Goal: Task Accomplishment & Management: Manage account settings

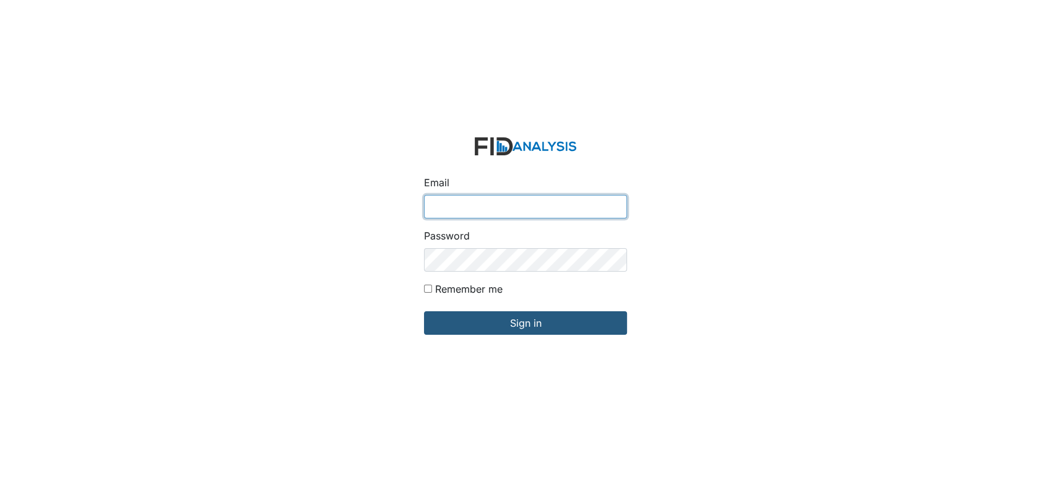
type input "[EMAIL_ADDRESS][DOMAIN_NAME]"
click at [224, 201] on div "Email [EMAIL_ADDRESS][DOMAIN_NAME] Password Remember me Sign in" at bounding box center [525, 243] width 1051 height 487
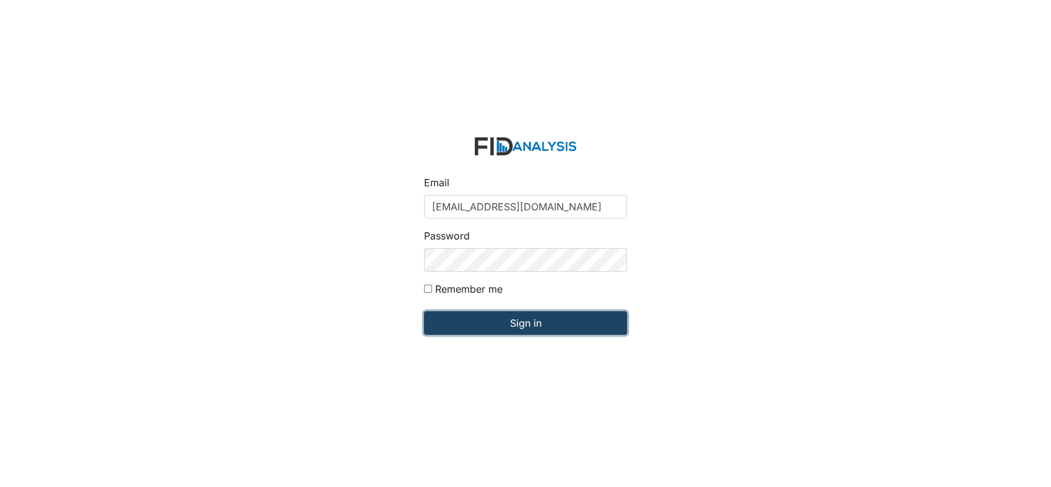
click at [490, 325] on input "Sign in" at bounding box center [525, 323] width 203 height 24
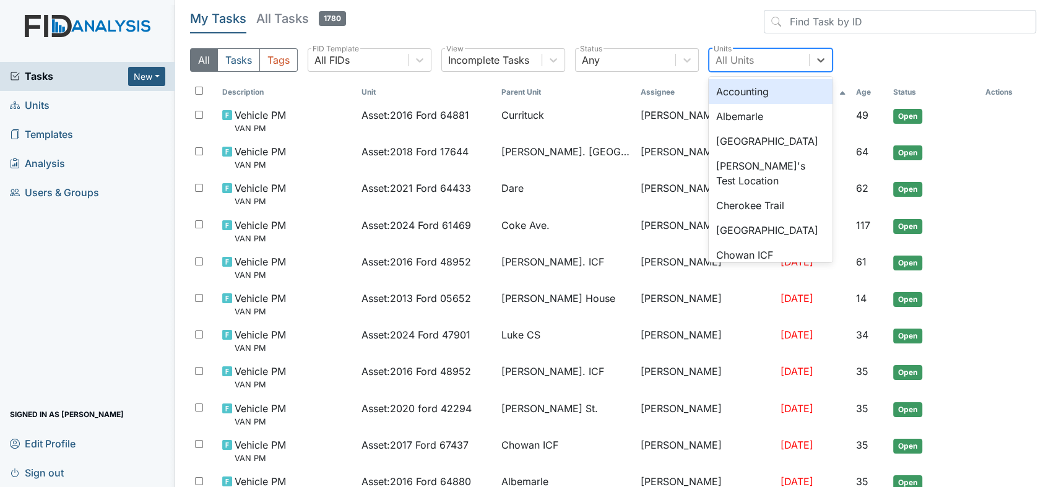
click at [764, 62] on div "All Units" at bounding box center [760, 60] width 100 height 22
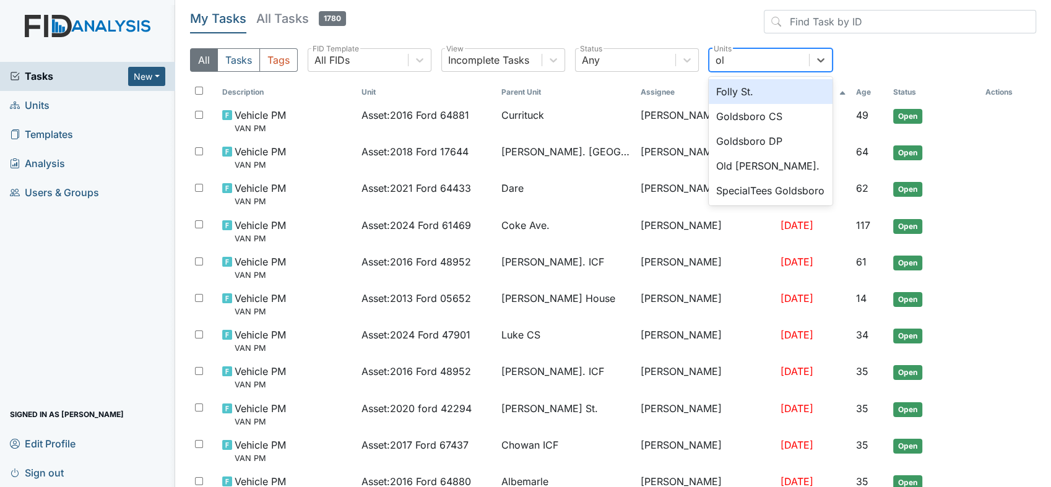
type input "old"
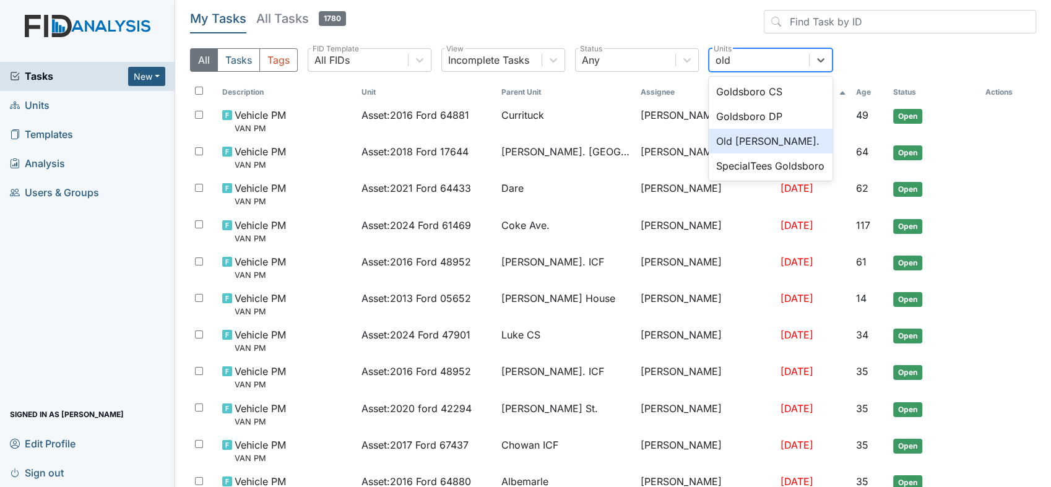
click at [721, 144] on div "Old Roper Rd." at bounding box center [771, 141] width 124 height 25
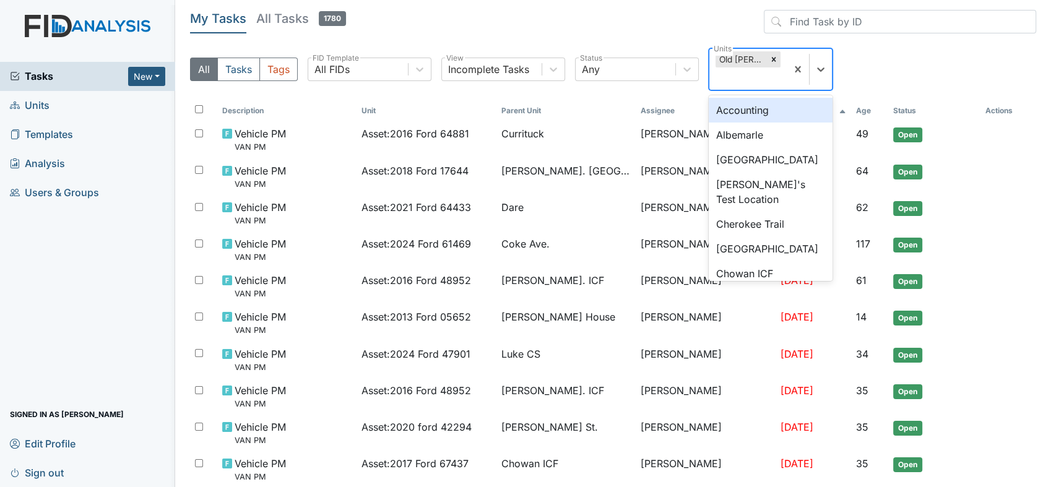
click at [741, 59] on div "Old Roper Rd." at bounding box center [741, 59] width 51 height 16
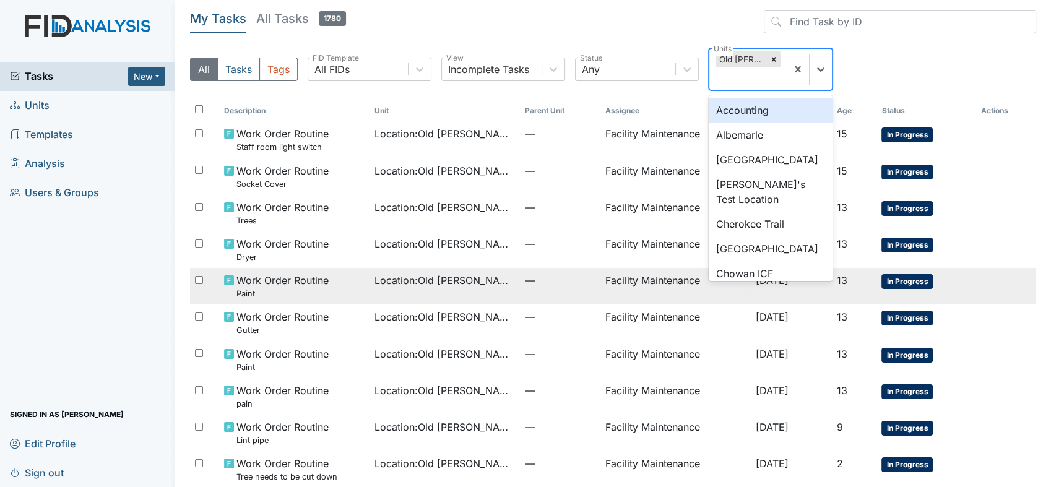
click at [383, 276] on span "Location : Old Roper Rd." at bounding box center [445, 280] width 141 height 15
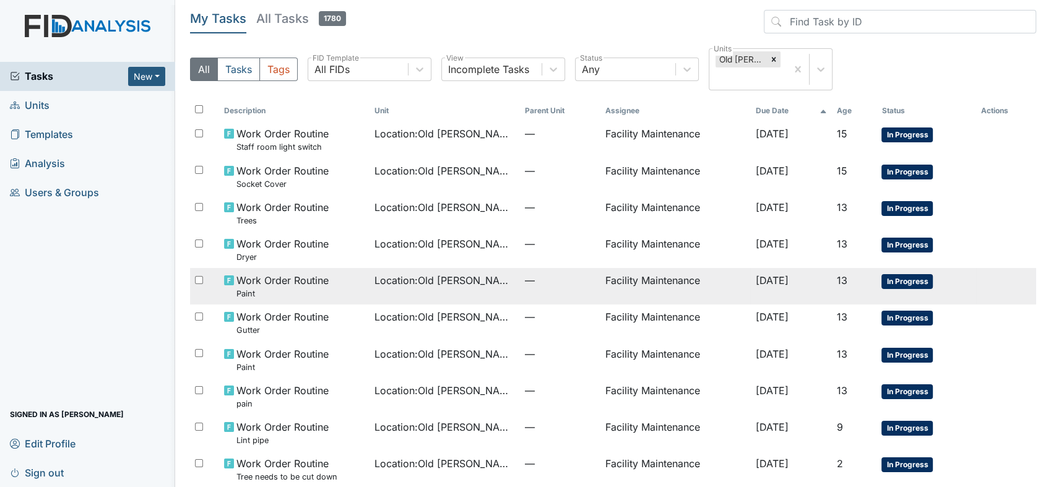
click at [388, 277] on span "Location : Old Roper Rd." at bounding box center [445, 280] width 141 height 15
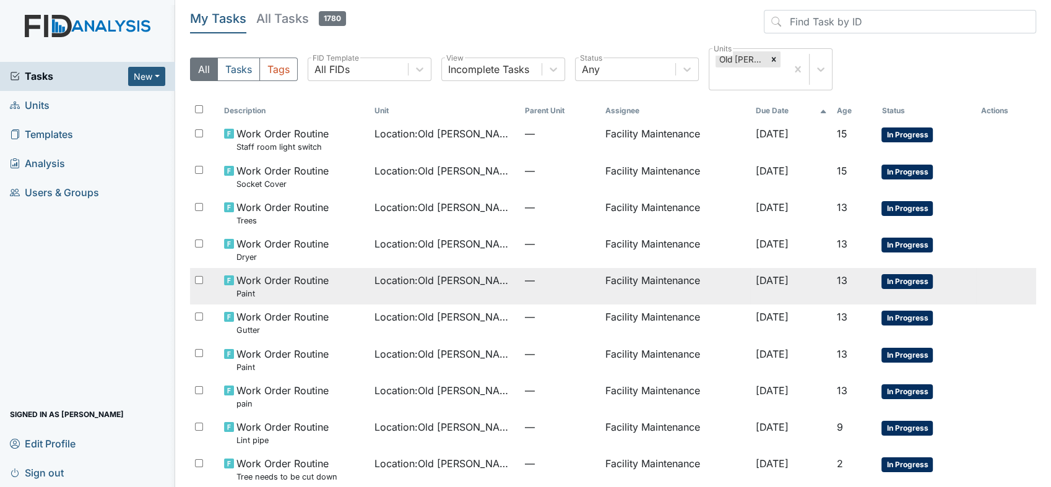
click at [388, 277] on span "Location : Old Roper Rd." at bounding box center [445, 280] width 141 height 15
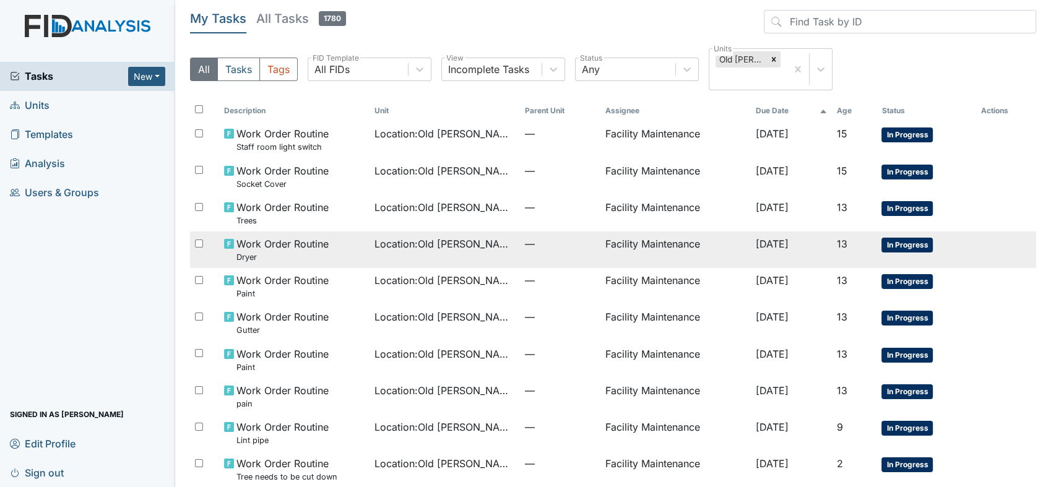
click at [600, 239] on td "Facility Maintenance" at bounding box center [675, 250] width 150 height 37
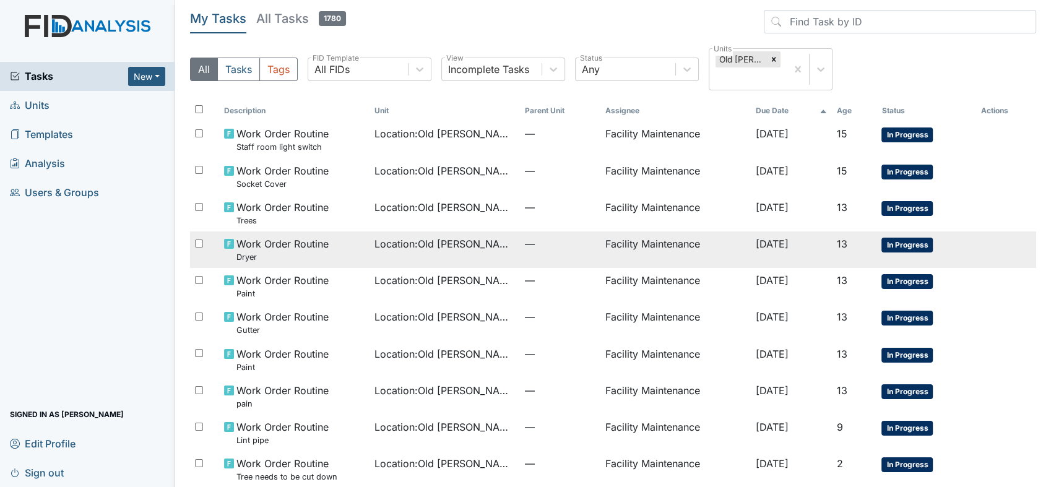
drag, startPoint x: 600, startPoint y: 239, endPoint x: 562, endPoint y: 232, distance: 38.4
click at [562, 232] on td "—" at bounding box center [560, 250] width 81 height 37
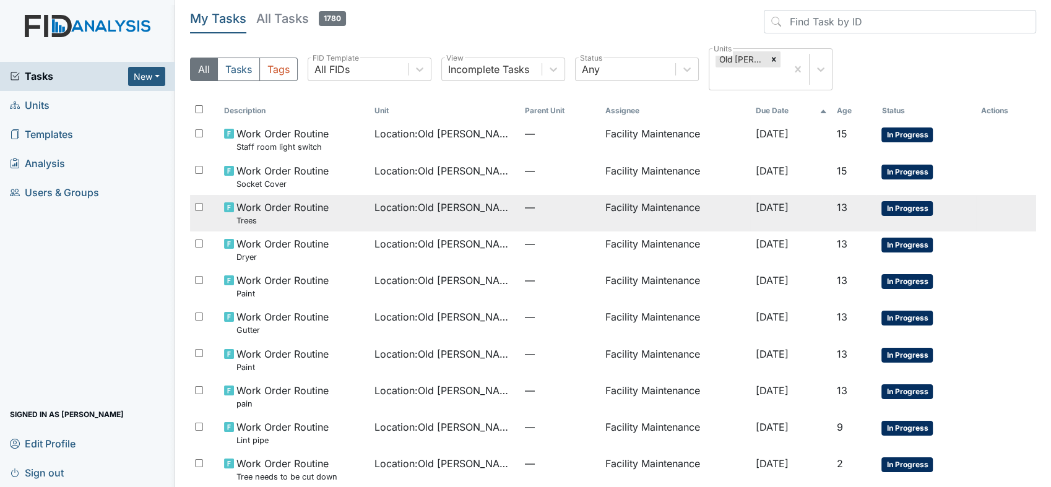
click at [554, 203] on span "—" at bounding box center [560, 207] width 71 height 15
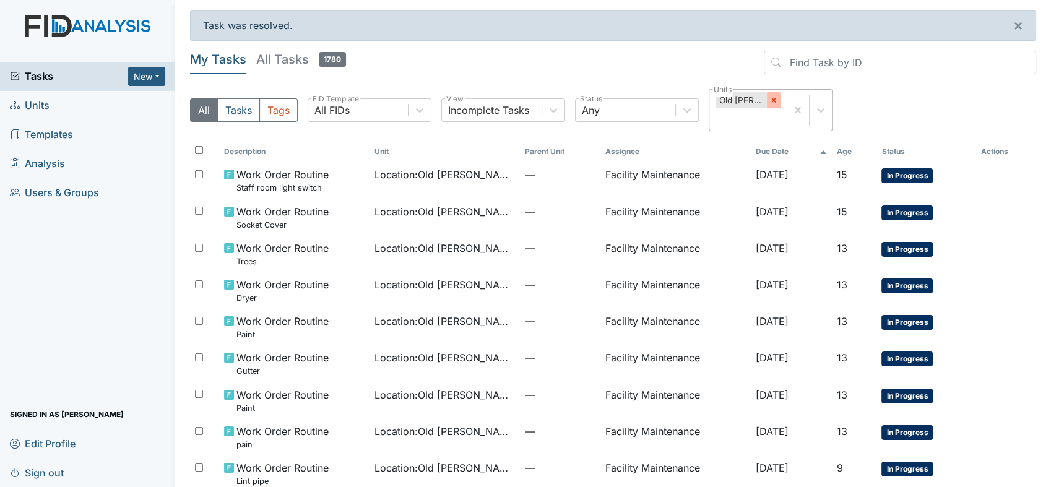
click at [773, 99] on icon at bounding box center [774, 100] width 4 height 4
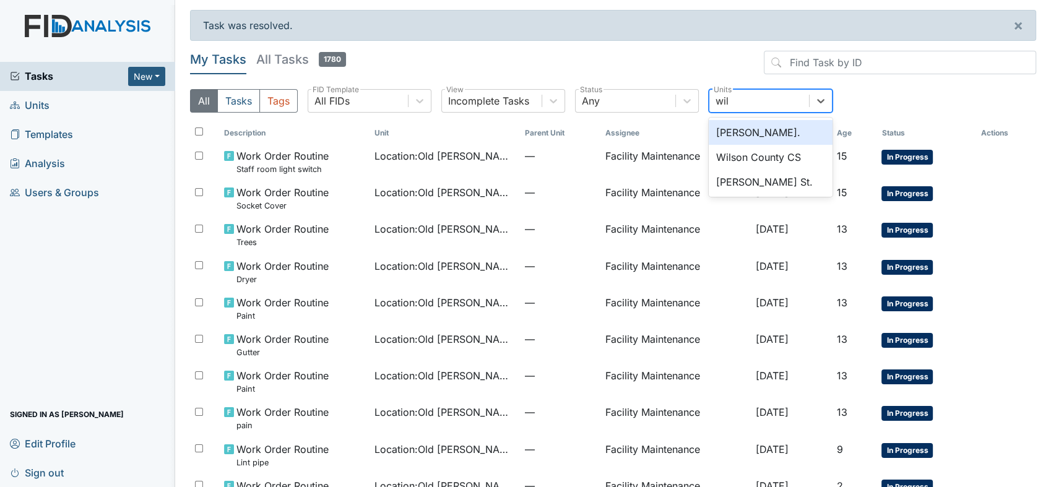
type input "wils"
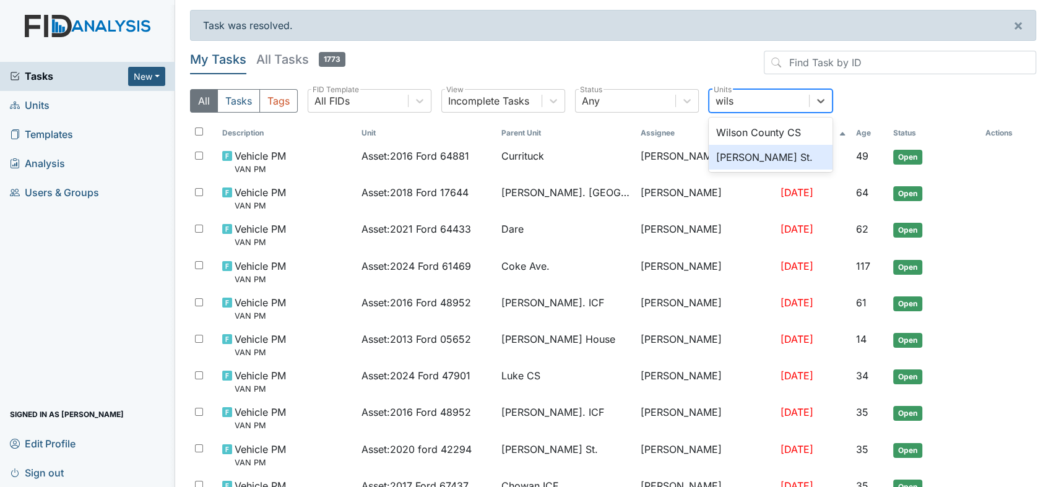
click at [752, 155] on div "Wilson St." at bounding box center [771, 157] width 124 height 25
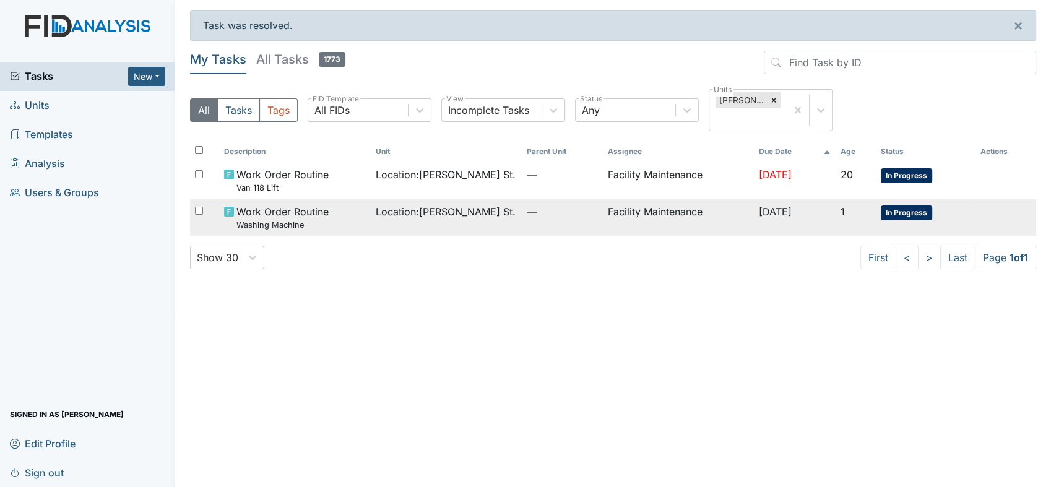
click at [450, 204] on span "Location : Wilson St." at bounding box center [446, 211] width 140 height 15
click at [635, 199] on td "Facility Maintenance" at bounding box center [678, 217] width 151 height 37
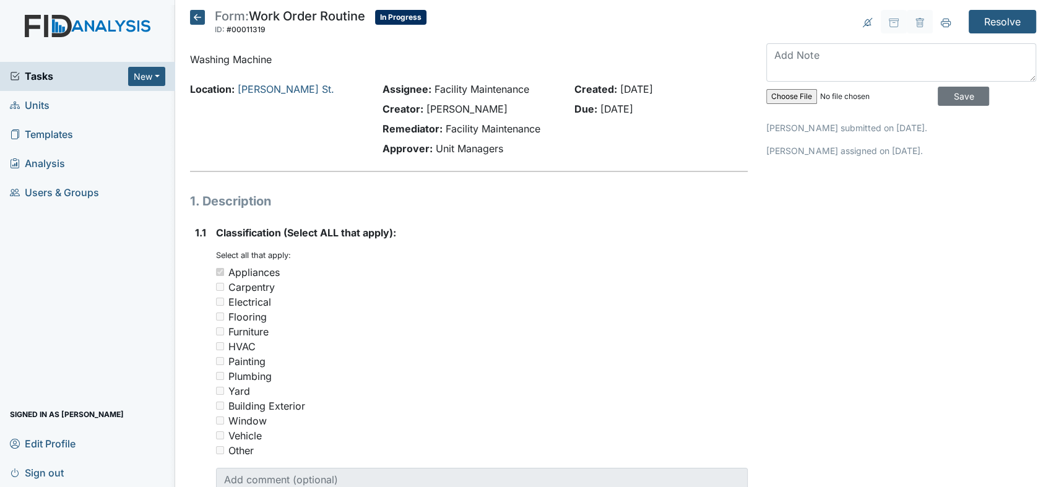
click at [612, 208] on h1 "1. Description" at bounding box center [469, 201] width 558 height 19
click at [779, 51] on textarea at bounding box center [902, 62] width 270 height 38
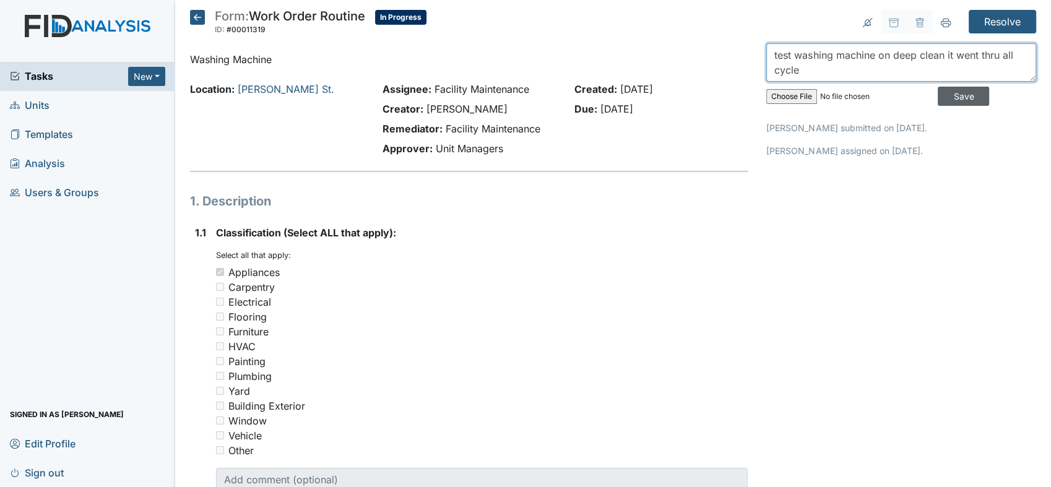
type textarea "test washing machine on deep clean it went thru all cycle"
click at [939, 94] on input "Save" at bounding box center [963, 96] width 51 height 19
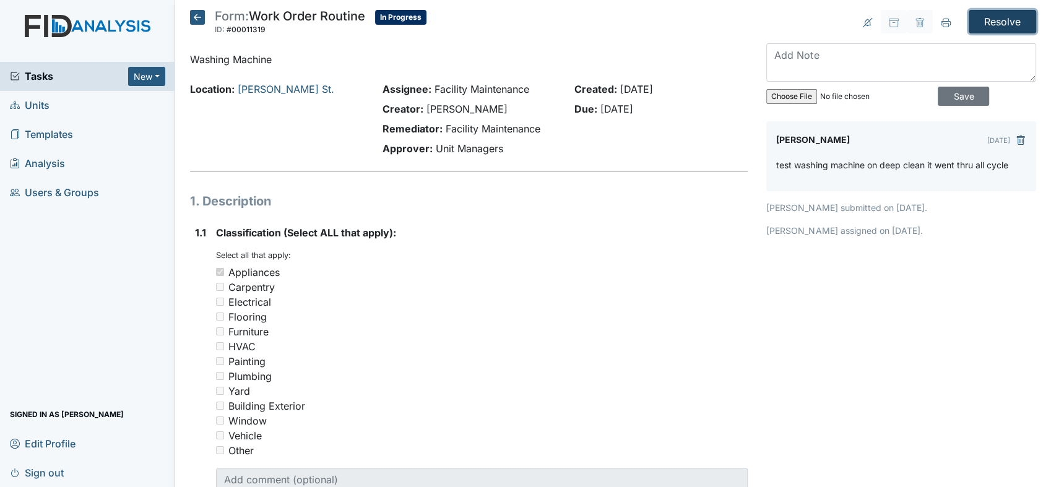
click at [986, 13] on input "Resolve" at bounding box center [1002, 22] width 67 height 24
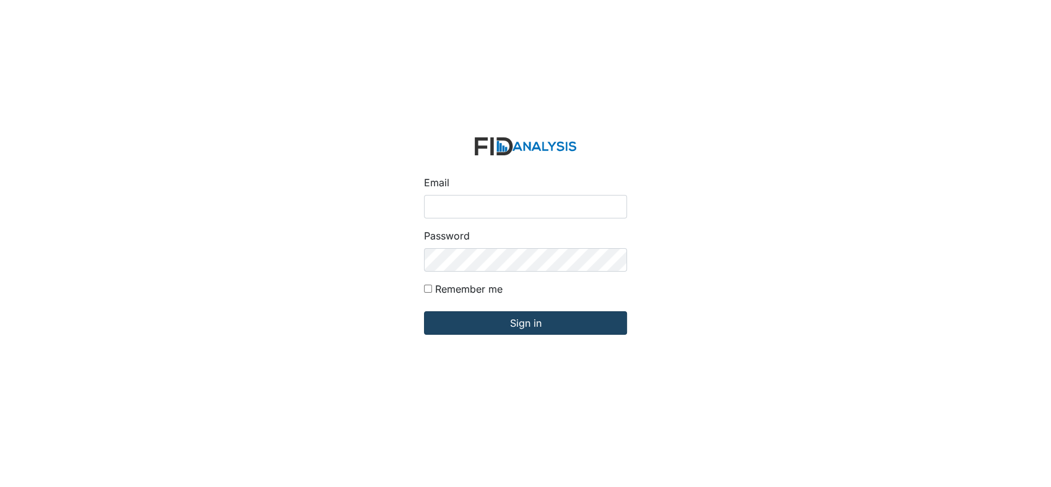
type input "[EMAIL_ADDRESS][DOMAIN_NAME]"
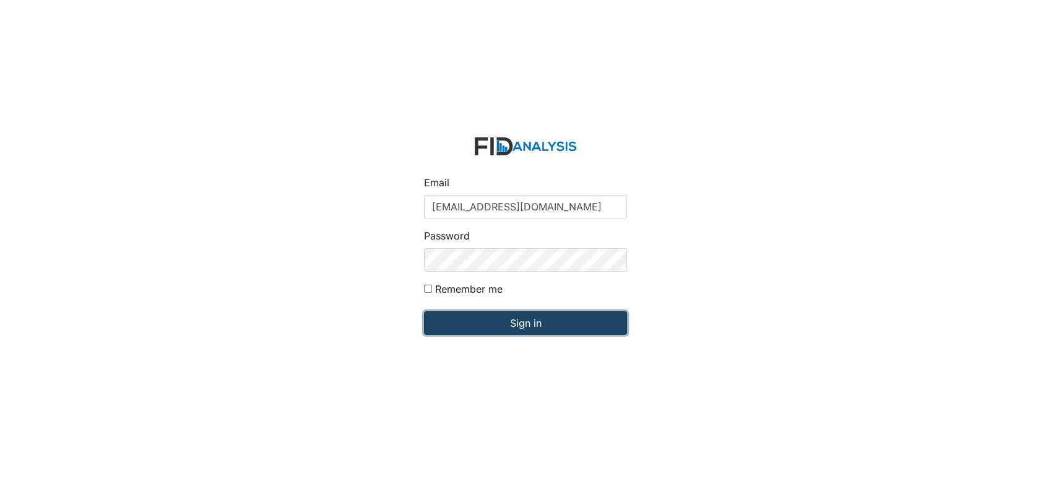
click at [521, 315] on input "Sign in" at bounding box center [525, 323] width 203 height 24
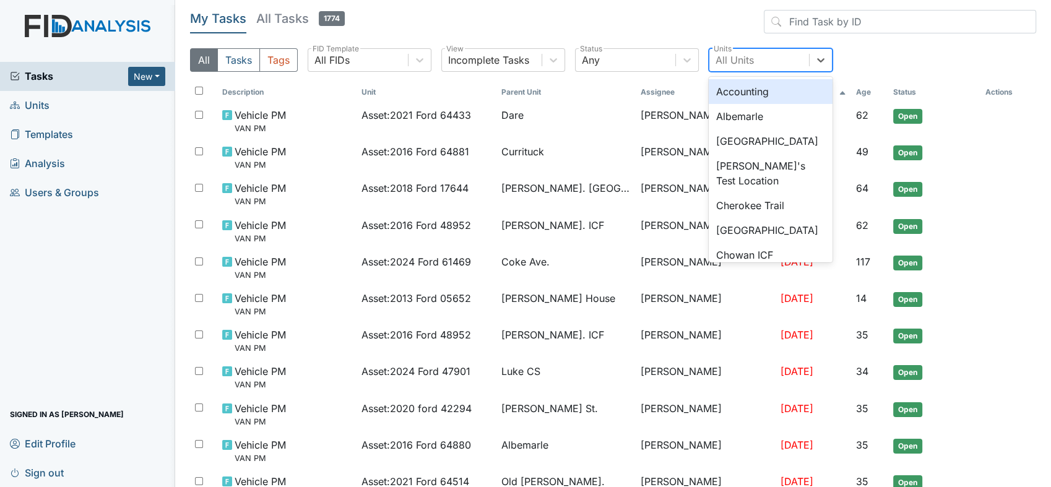
click at [730, 61] on div "All Units" at bounding box center [735, 60] width 38 height 15
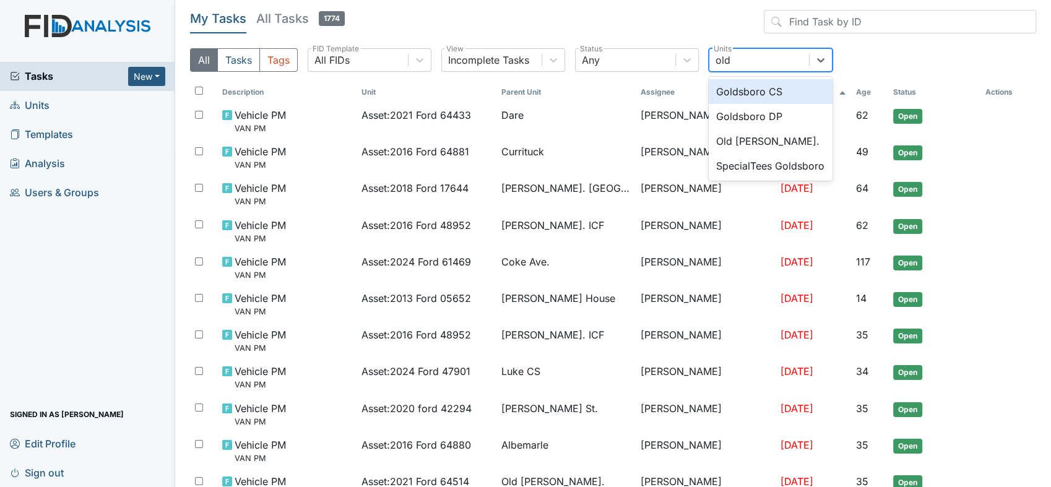
type input "old r"
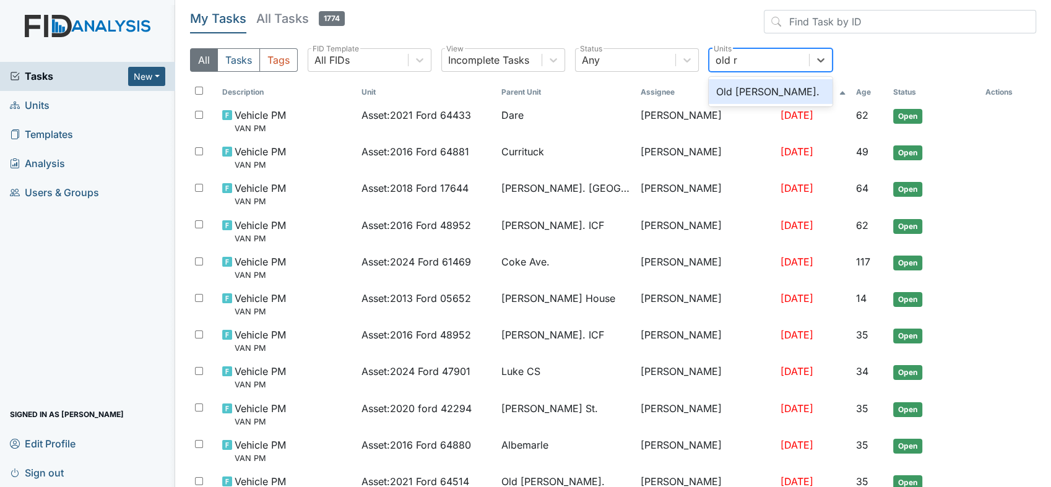
click at [739, 89] on div "Old [PERSON_NAME]." at bounding box center [771, 91] width 124 height 25
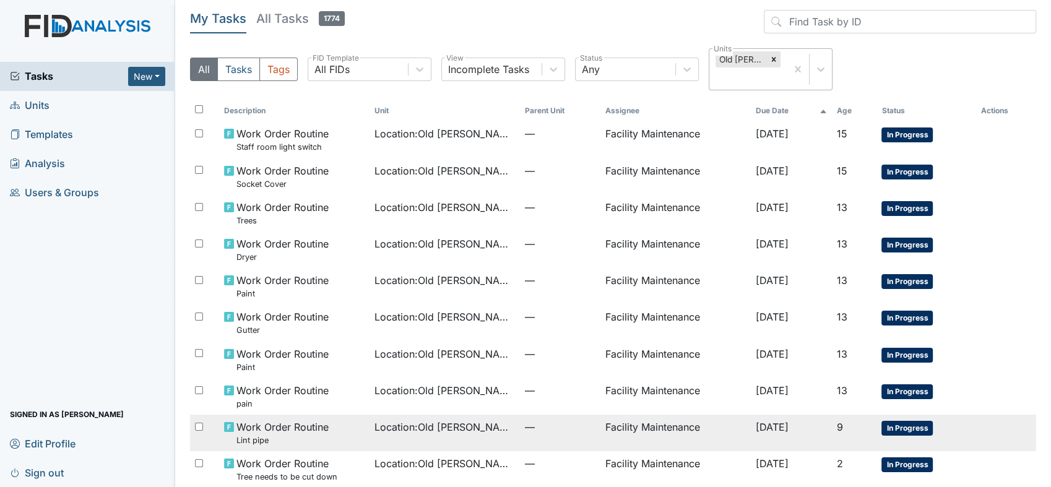
click at [674, 424] on td "Facility Maintenance" at bounding box center [675, 433] width 150 height 37
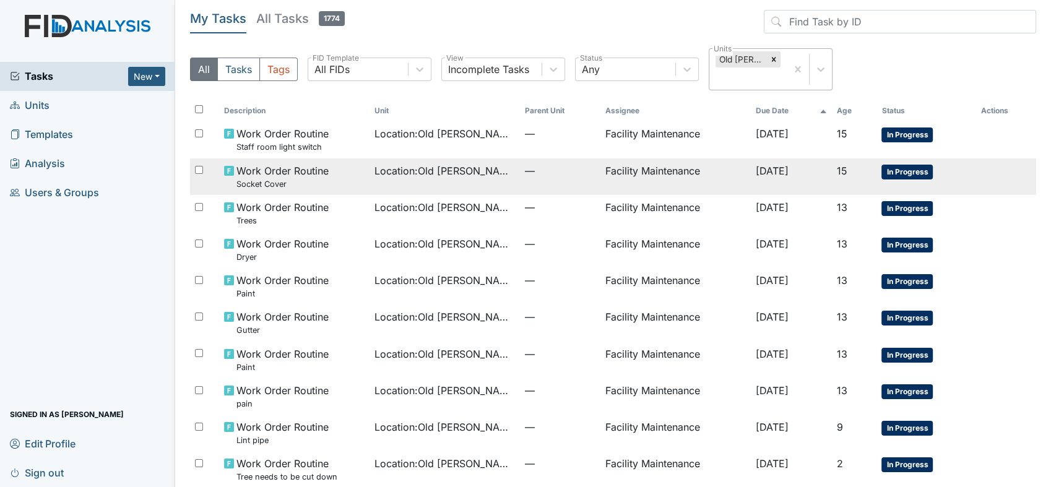
click at [258, 170] on span "Work Order Routine Socket Cover" at bounding box center [283, 176] width 92 height 27
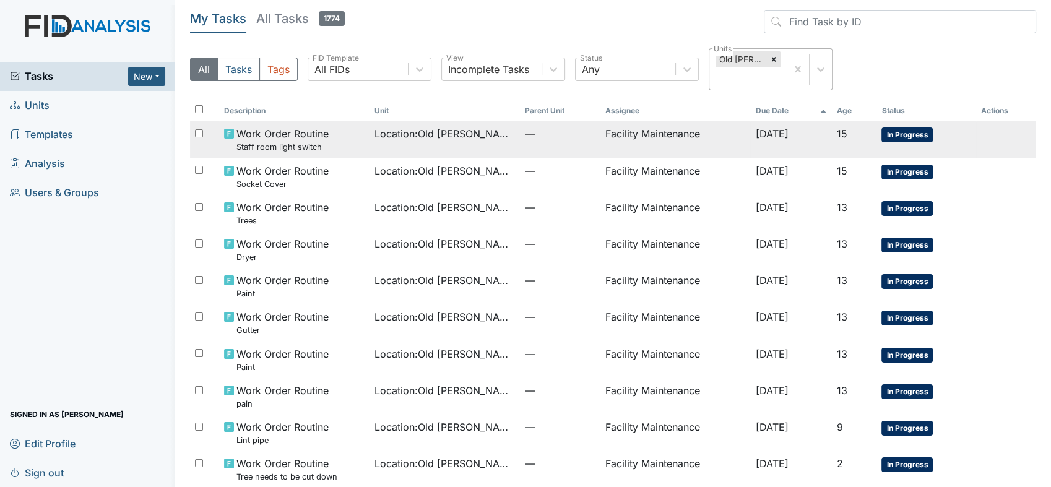
click at [276, 142] on small "Staff room light switch" at bounding box center [283, 147] width 92 height 12
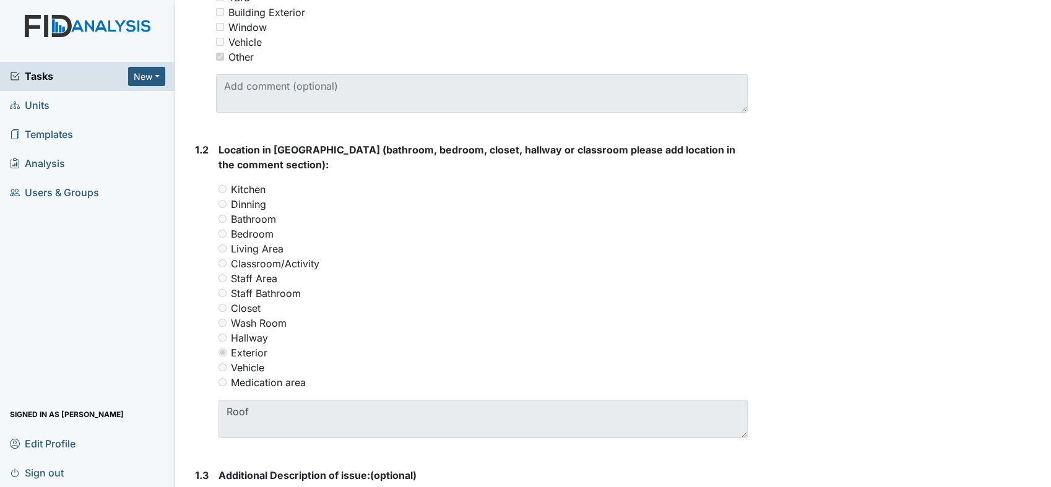
scroll to position [458, 0]
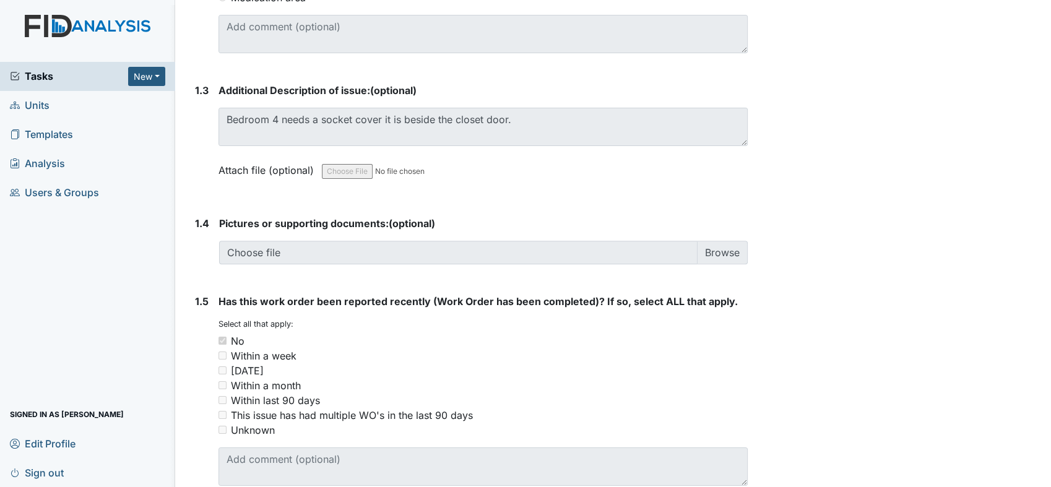
scroll to position [816, 0]
